Goal: Transaction & Acquisition: Purchase product/service

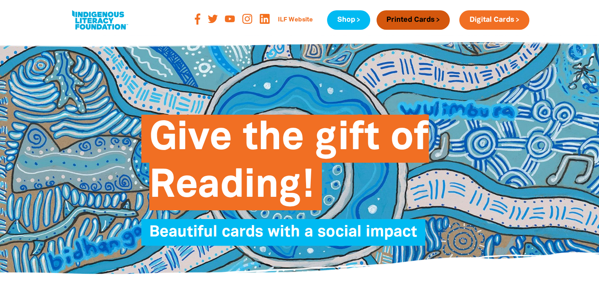
click at [393, 18] on link "Printed Cards" at bounding box center [413, 19] width 73 height 19
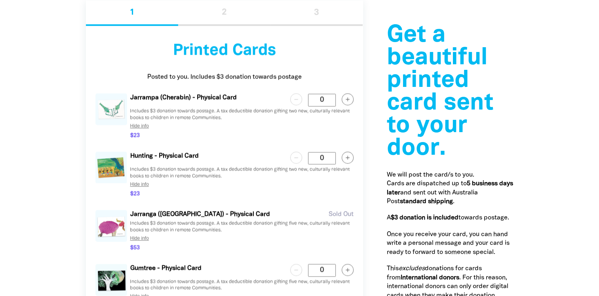
click at [349, 98] on circle "button" at bounding box center [347, 98] width 11 height 11
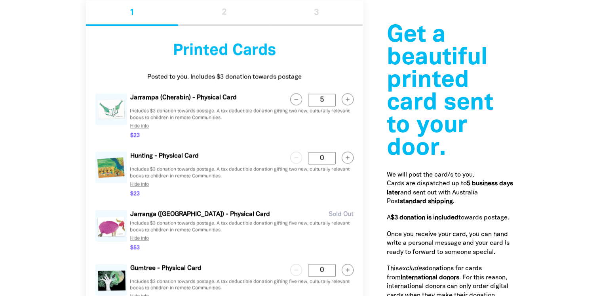
click at [349, 98] on circle "button" at bounding box center [347, 98] width 11 height 11
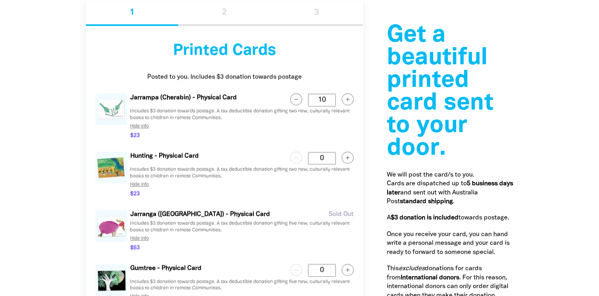
click at [69, 139] on div "Get a beautiful printed card sent to your door.﻿ We will post the card/s to you…" at bounding box center [299, 264] width 475 height 639
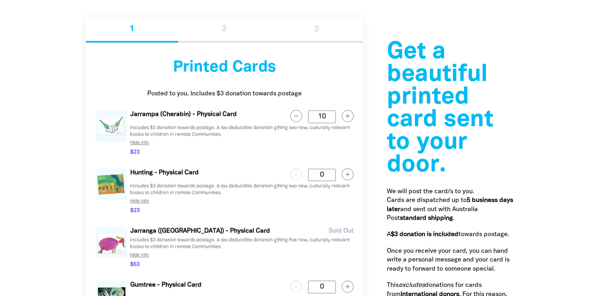
scroll to position [875, 0]
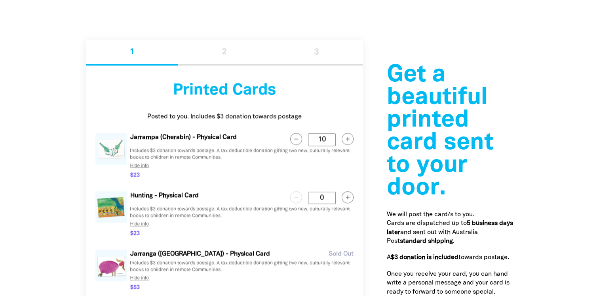
drag, startPoint x: 329, startPoint y: 139, endPoint x: 311, endPoint y: 139, distance: 18.2
click at [311, 139] on Card "10" at bounding box center [322, 139] width 28 height 12
type Card "20"
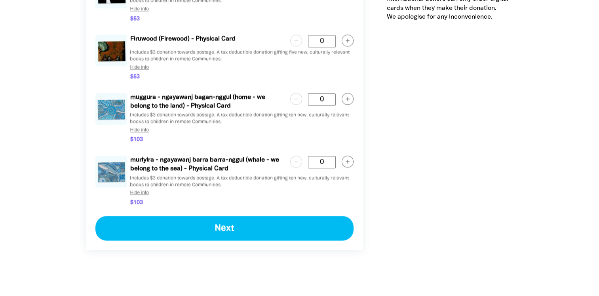
scroll to position [1271, 0]
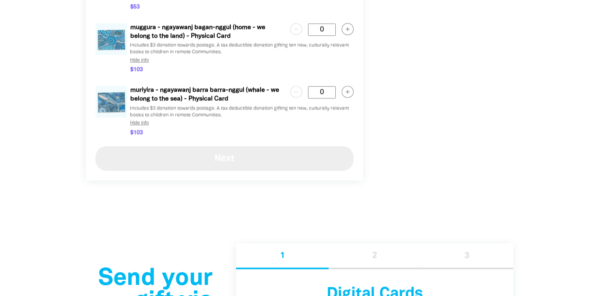
click at [212, 161] on button "Next" at bounding box center [224, 158] width 258 height 25
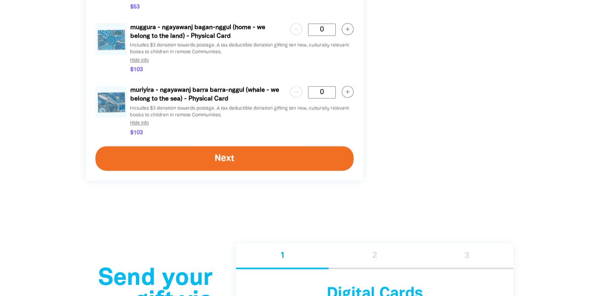
select select "FALSE"
select select "AU"
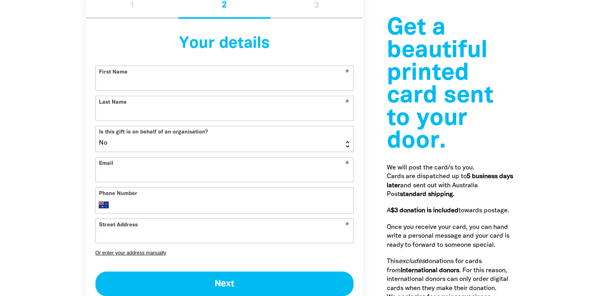
scroll to position [906, 0]
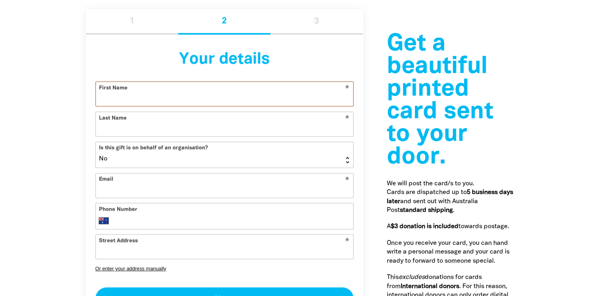
click at [107, 93] on input "First Name" at bounding box center [224, 94] width 257 height 24
type input "[PERSON_NAME]"
click at [61, 112] on div at bounding box center [299, 168] width 599 height 428
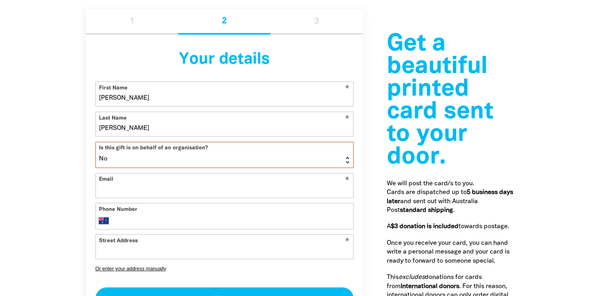
click at [125, 155] on select "Yes No" at bounding box center [224, 154] width 257 height 25
select select "TRUE"
click at [96, 142] on select "Yes No" at bounding box center [224, 154] width 257 height 25
select select "AU"
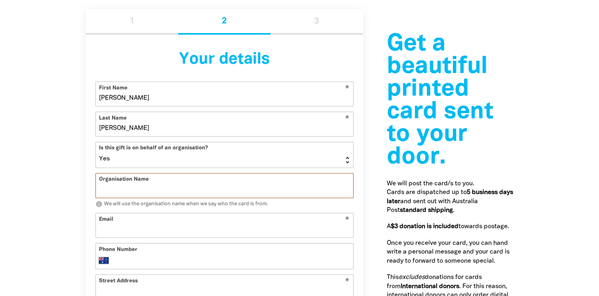
click at [117, 190] on input "Organisation Name" at bounding box center [224, 185] width 257 height 24
click at [117, 188] on input "Organisation Name" at bounding box center [224, 185] width 257 height 24
type input "Resources Group"
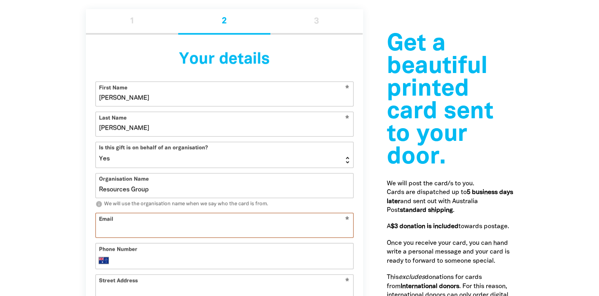
click at [110, 232] on input "Email" at bounding box center [224, 225] width 257 height 24
type input "[EMAIL_ADDRESS][DOMAIN_NAME]"
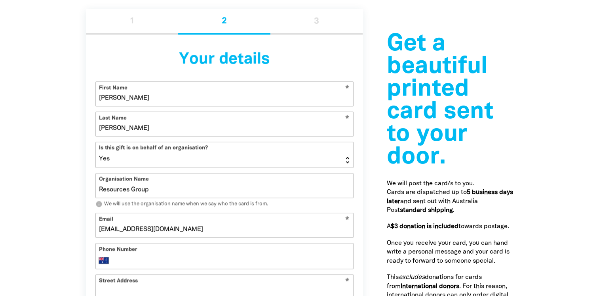
click at [42, 218] on div at bounding box center [299, 188] width 599 height 468
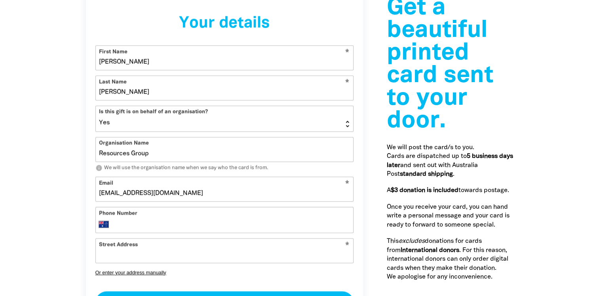
scroll to position [985, 0]
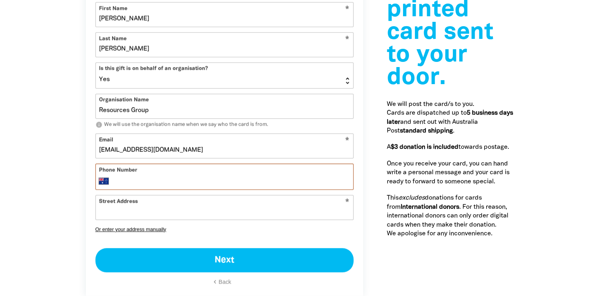
click at [125, 179] on input "Phone Number" at bounding box center [232, 181] width 235 height 10
type input "0410 960 403"
click at [80, 190] on div "Get a beautiful printed card sent to your door.﻿ We will post the card/s to you…" at bounding box center [224, 108] width 301 height 389
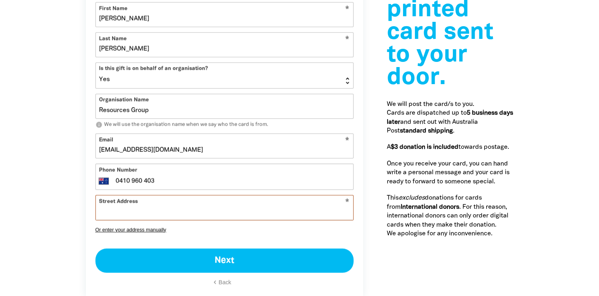
click at [123, 207] on input "Street Address" at bounding box center [224, 207] width 257 height 24
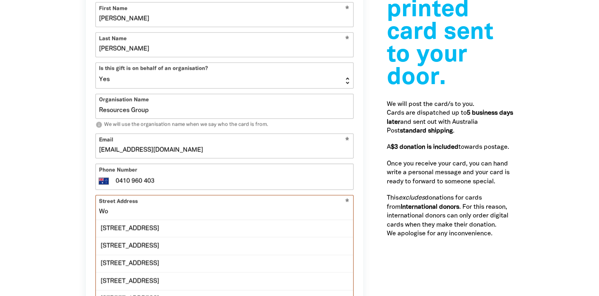
type input "W"
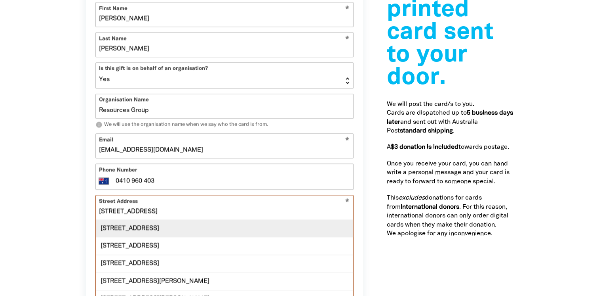
click at [168, 231] on div "[STREET_ADDRESS]" at bounding box center [224, 227] width 257 height 17
type input "[STREET_ADDRESS]"
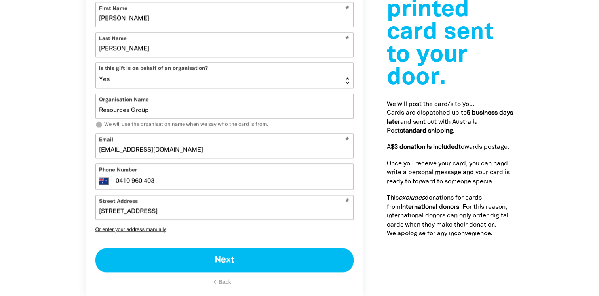
drag, startPoint x: 46, startPoint y: 223, endPoint x: 88, endPoint y: 231, distance: 42.7
click at [48, 224] on div at bounding box center [299, 108] width 599 height 468
click at [102, 229] on button "Or enter your address manually" at bounding box center [224, 229] width 258 height 6
select select "AU"
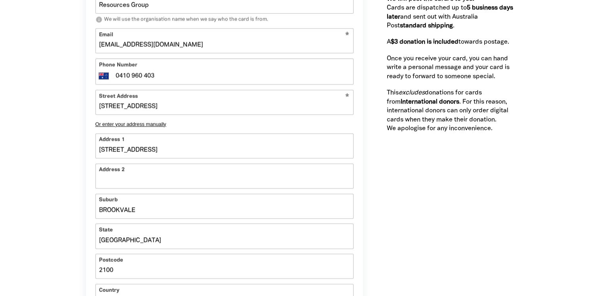
scroll to position [1104, 0]
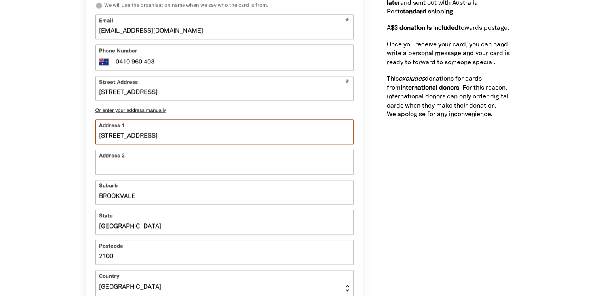
drag, startPoint x: 144, startPoint y: 133, endPoint x: 61, endPoint y: 134, distance: 83.2
click at [61, 134] on section "Get a beautiful printed card sent to your door.﻿ We will post the card/s to you…" at bounding box center [299, 82] width 599 height 652
click at [109, 172] on input "Address 2" at bounding box center [224, 162] width 257 height 24
paste input "[STREET_ADDRESS]"
type input "[STREET_ADDRESS]"
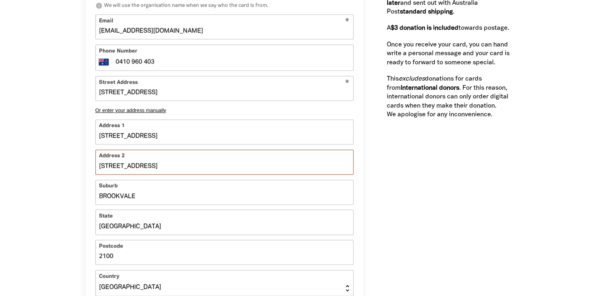
type input "[STREET_ADDRESS]"
drag, startPoint x: 147, startPoint y: 139, endPoint x: 103, endPoint y: 139, distance: 43.6
click at [103, 139] on input "[STREET_ADDRESS]" at bounding box center [224, 132] width 257 height 24
type input "[STREET_ADDRESS]"
type input "2"
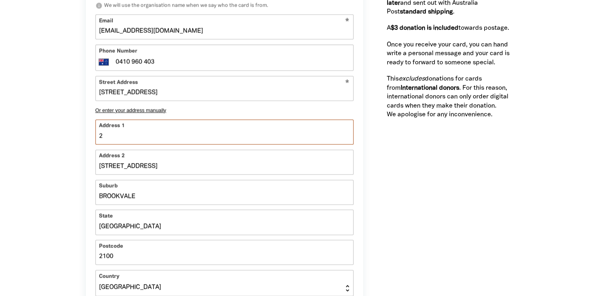
type input "[STREET_ADDRESS]"
type input "W [STREET_ADDRESS]"
type input "W"
type input "Wo [STREET_ADDRESS]"
type input "Wo"
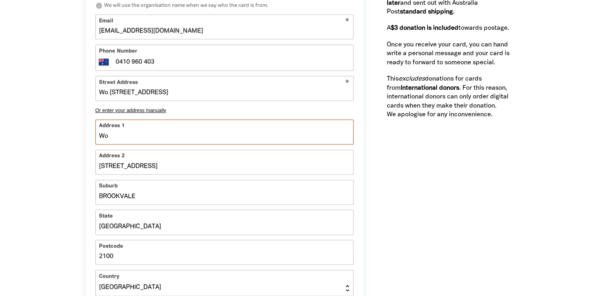
type input "[GEOGRAPHIC_DATA][STREET_ADDRESS][GEOGRAPHIC_DATA]"
type input "Wot"
type input "[GEOGRAPHIC_DATA][STREET_ADDRESS][GEOGRAPHIC_DATA]"
type input "Wots"
type input "Wotso [STREET_ADDRESS]"
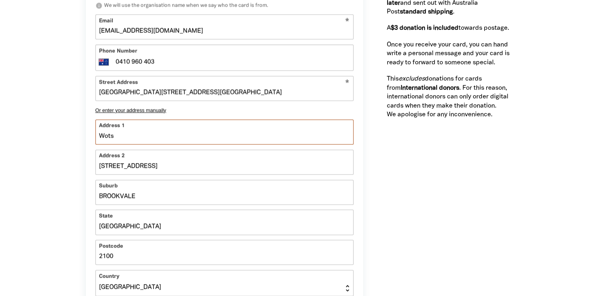
type input "Wotso"
type input "Wotso [STREET_ADDRESS]"
type input "Wotso Brookvale"
type input "Wotso Brookvale [STREET_ADDRESS]"
click at [61, 151] on div at bounding box center [299, 82] width 599 height 652
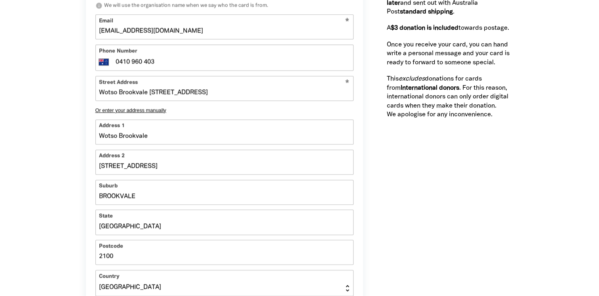
click at [54, 156] on div at bounding box center [299, 82] width 599 height 652
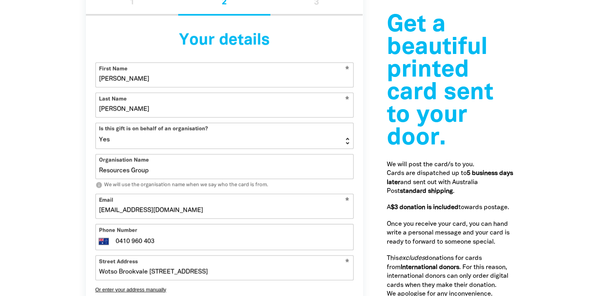
scroll to position [906, 0]
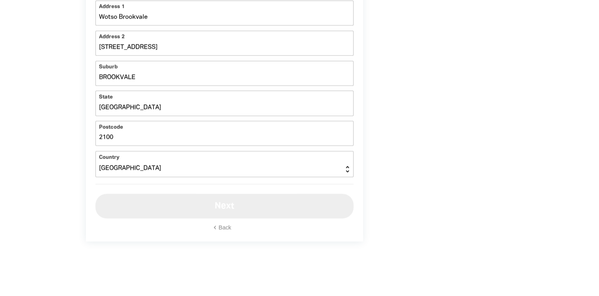
click at [151, 206] on button "Next" at bounding box center [224, 205] width 258 height 25
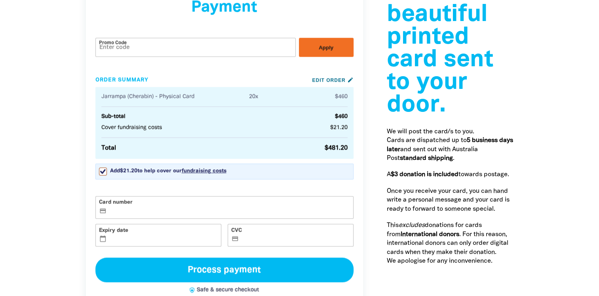
scroll to position [967, 0]
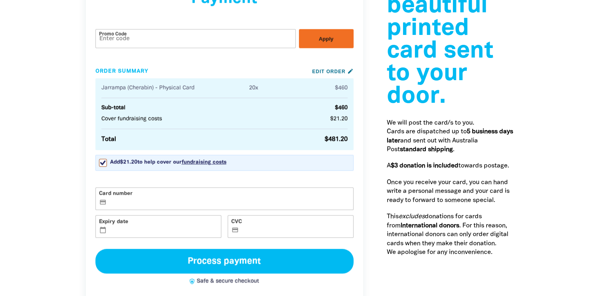
click at [116, 197] on label "Card number credit_card" at bounding box center [224, 198] width 258 height 23
click at [116, 199] on input "Card number credit_card" at bounding box center [229, 199] width 241 height 0
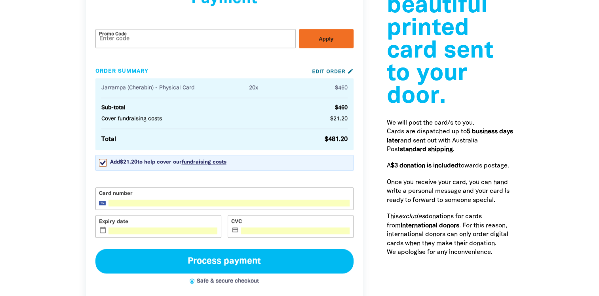
click at [58, 195] on div at bounding box center [299, 126] width 599 height 467
click at [48, 169] on div at bounding box center [299, 126] width 599 height 467
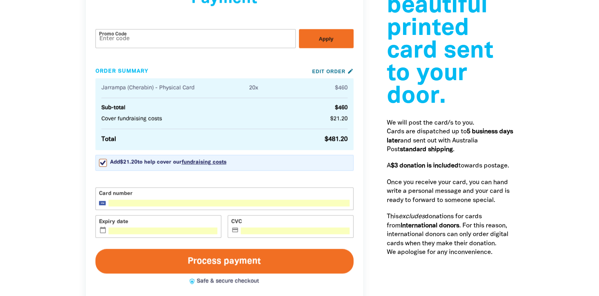
click at [168, 258] on button "Process payment" at bounding box center [224, 260] width 258 height 25
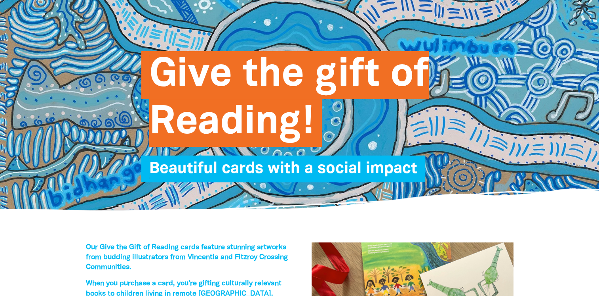
scroll to position [0, 0]
